Goal: Information Seeking & Learning: Learn about a topic

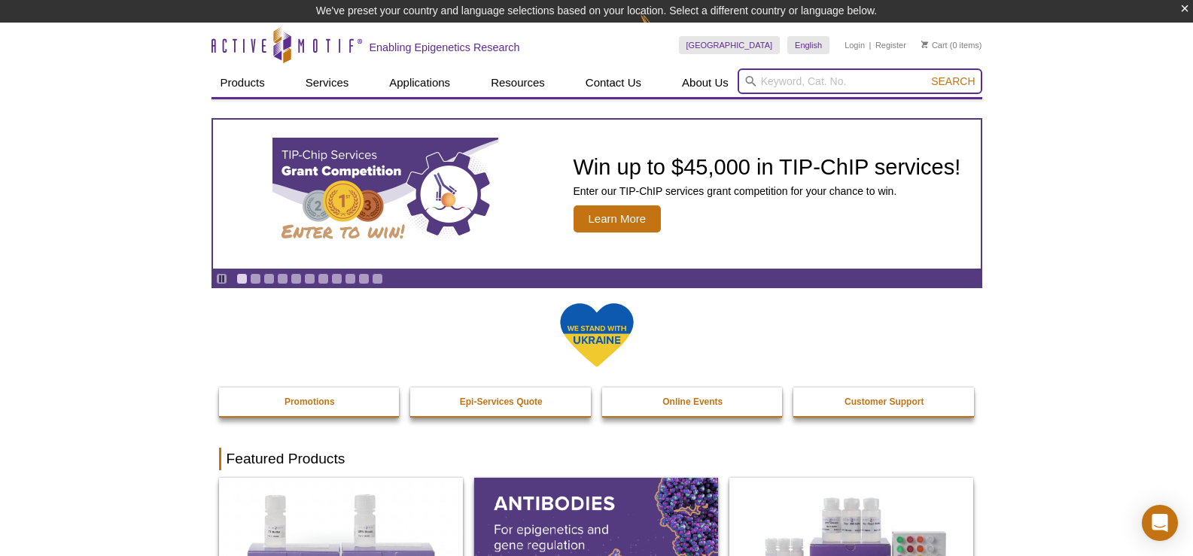
click at [792, 82] on input "search" at bounding box center [859, 81] width 245 height 26
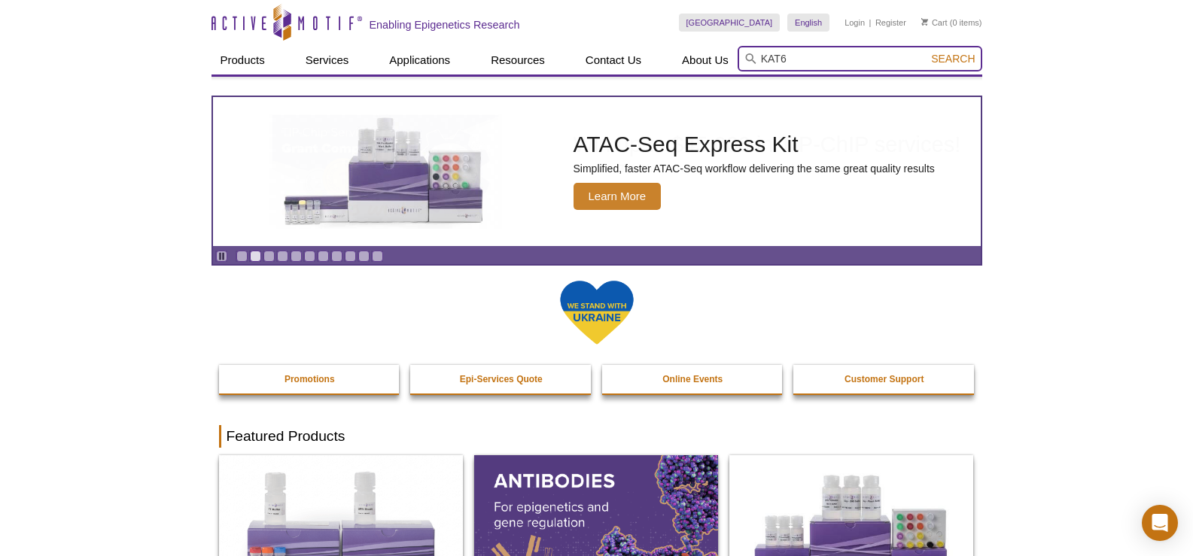
type input "KAT6"
click at [945, 59] on span "Search" at bounding box center [953, 59] width 44 height 12
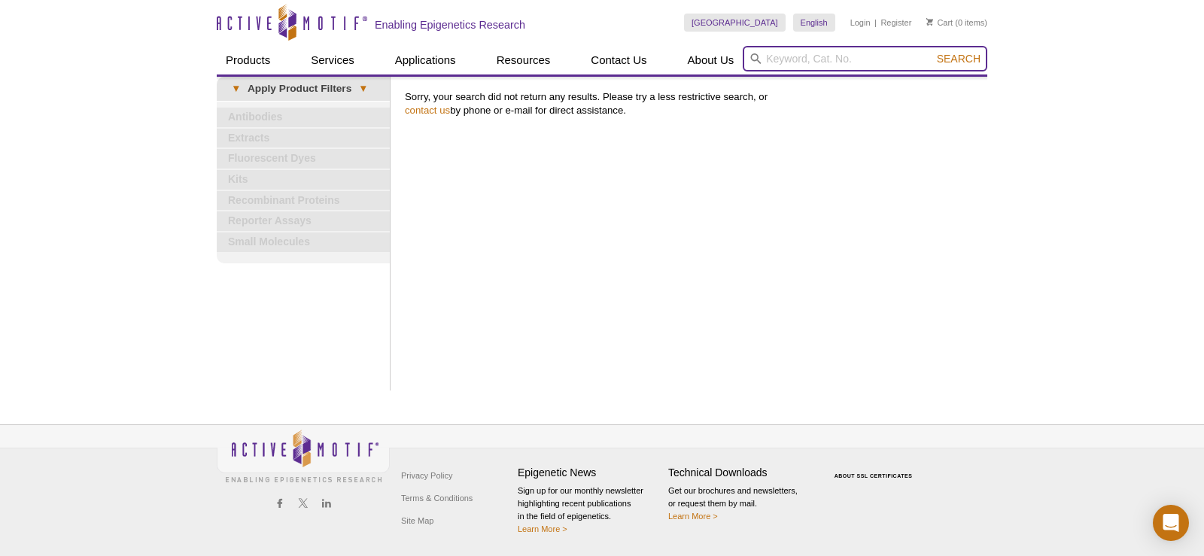
click at [797, 57] on input "search" at bounding box center [865, 59] width 245 height 26
click at [841, 56] on input "KAT6" at bounding box center [865, 59] width 245 height 26
click at [793, 57] on input "KAT6" at bounding box center [865, 59] width 245 height 26
click at [817, 68] on input "KAT6" at bounding box center [865, 59] width 245 height 26
click at [794, 57] on input "KAT6" at bounding box center [865, 59] width 245 height 26
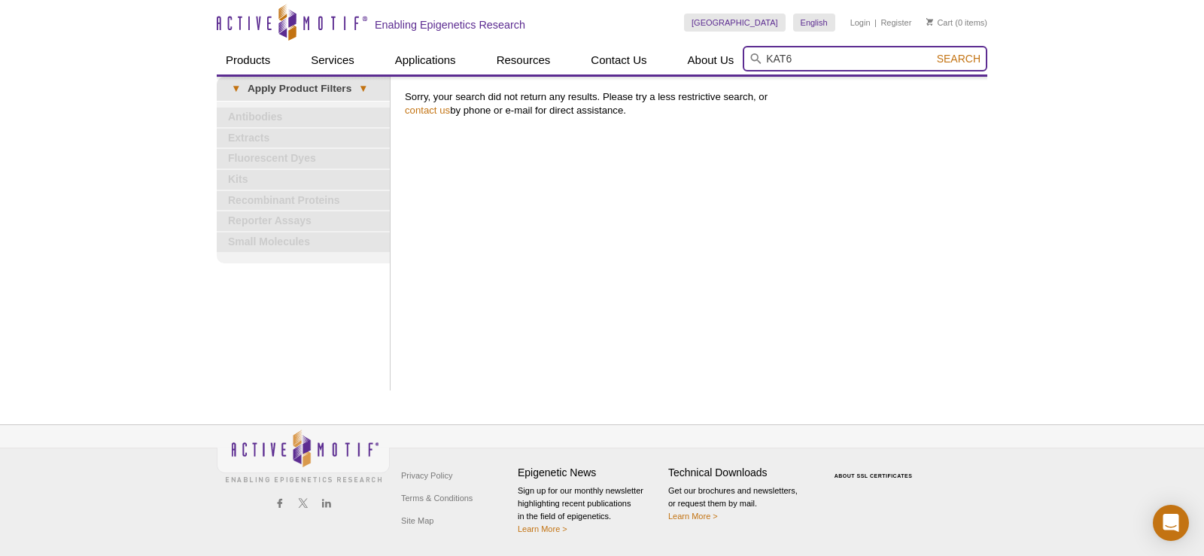
click at [826, 60] on input "KAT6" at bounding box center [865, 59] width 245 height 26
click at [805, 56] on input "KAT6" at bounding box center [865, 59] width 245 height 26
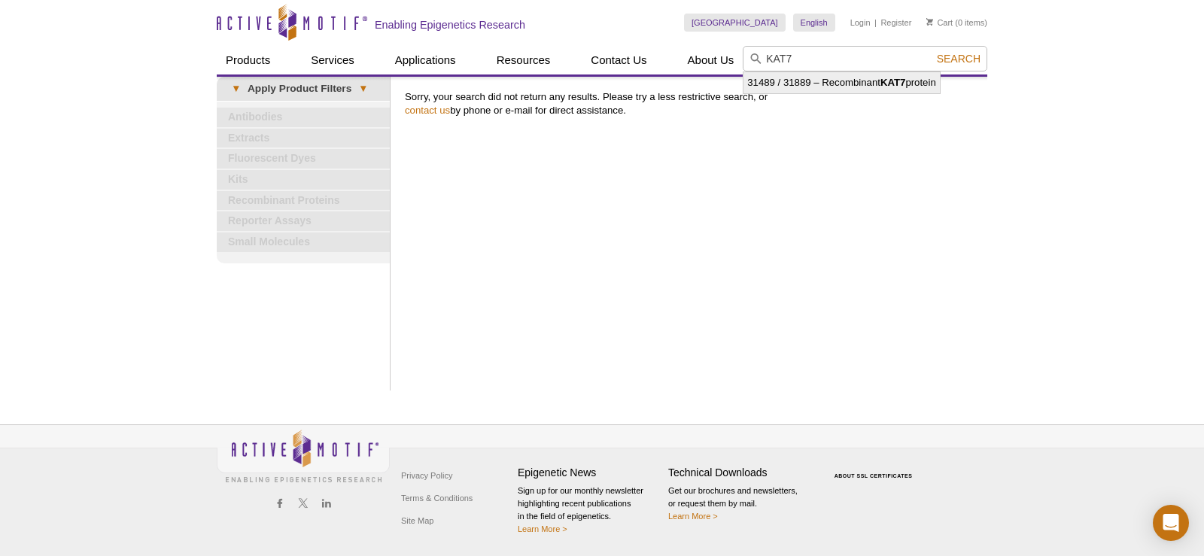
click at [884, 84] on strong "KAT7" at bounding box center [892, 82] width 25 height 11
type input "31489 / 31889 – Recombinant KAT7 protein"
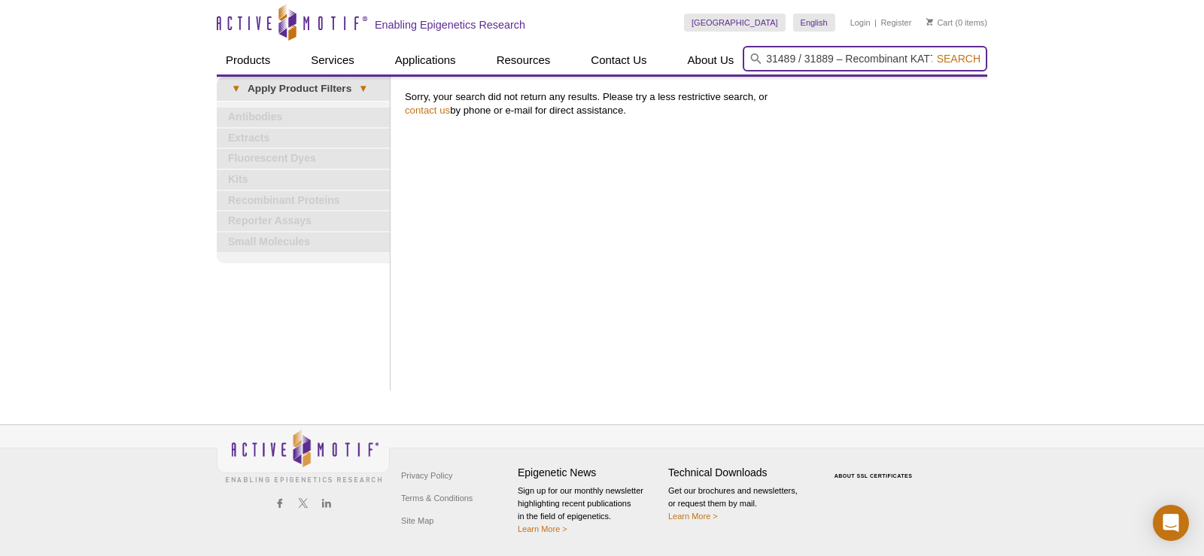
scroll to position [0, 38]
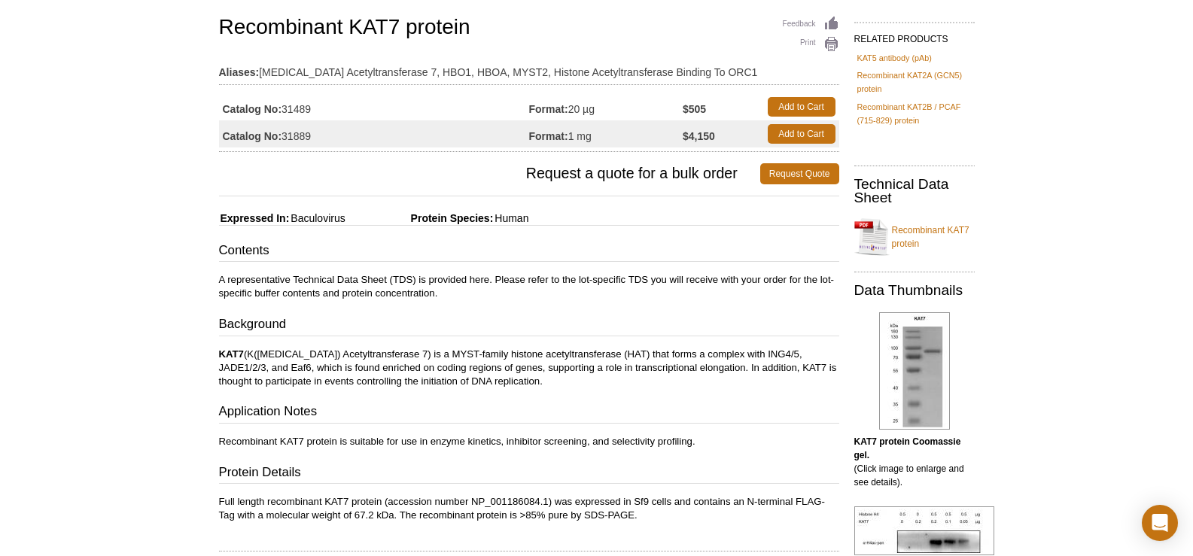
scroll to position [151, 0]
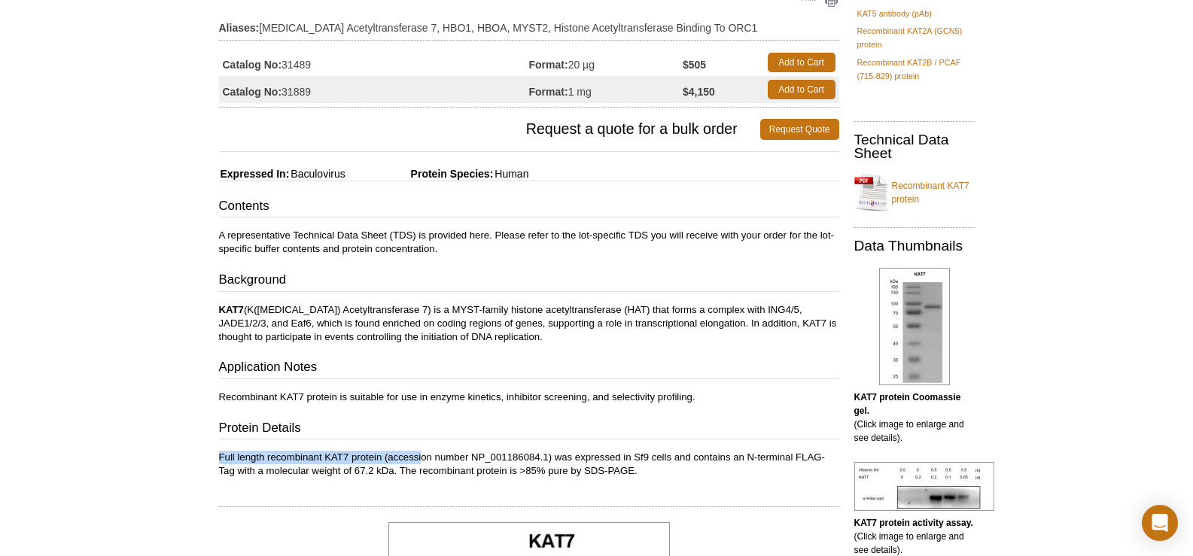
drag, startPoint x: 221, startPoint y: 456, endPoint x: 424, endPoint y: 458, distance: 202.4
click at [424, 458] on p "Full length recombinant KAT7 protein (accession number NP_001186084.1) was expr…" at bounding box center [529, 464] width 620 height 27
click at [402, 415] on div "Contents A representative Technical Data Sheet (TDS) is provided here. Please r…" at bounding box center [529, 337] width 620 height 281
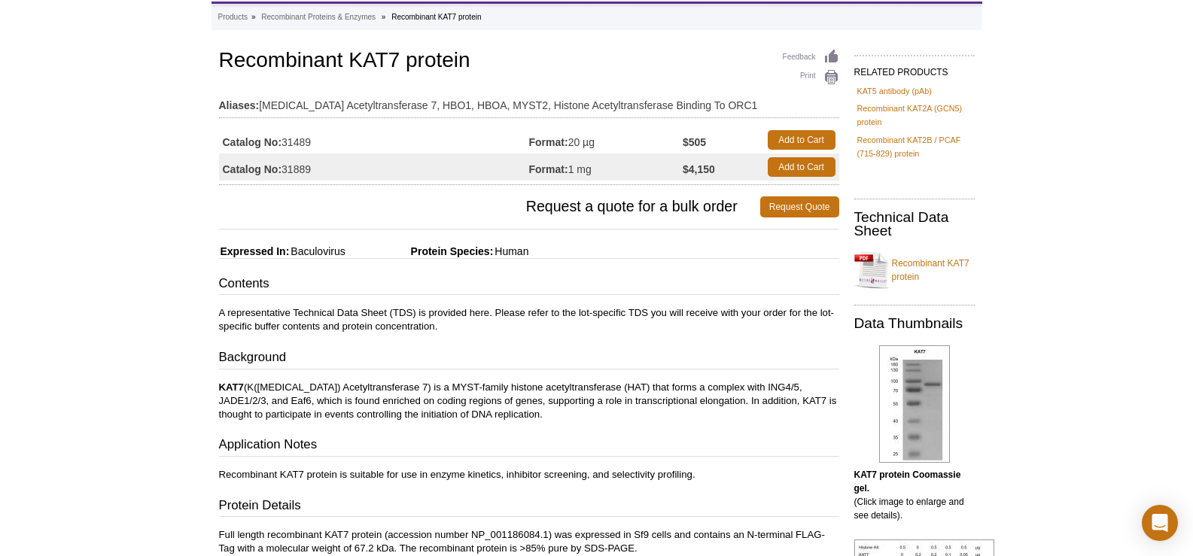
scroll to position [0, 0]
